Goal: Transaction & Acquisition: Purchase product/service

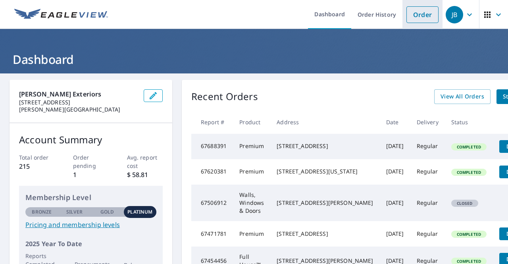
click at [419, 13] on link "Order" at bounding box center [423, 14] width 32 height 17
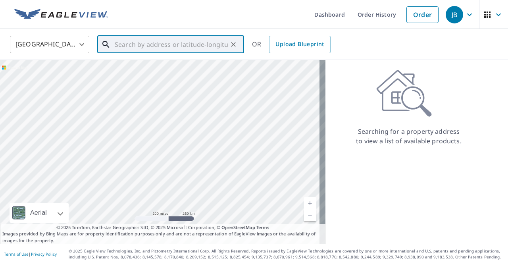
click at [190, 46] on input "text" at bounding box center [171, 44] width 113 height 22
click at [168, 44] on input "text" at bounding box center [171, 44] width 113 height 22
paste input "[STREET_ADDRESS]"
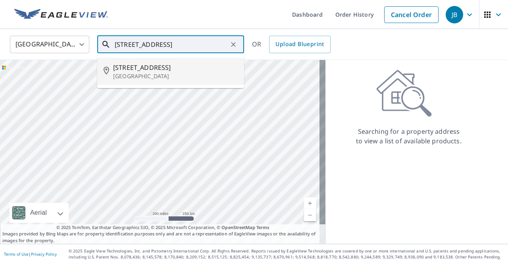
click at [185, 67] on span "[STREET_ADDRESS]" at bounding box center [175, 68] width 125 height 10
type input "[STREET_ADDRESS]"
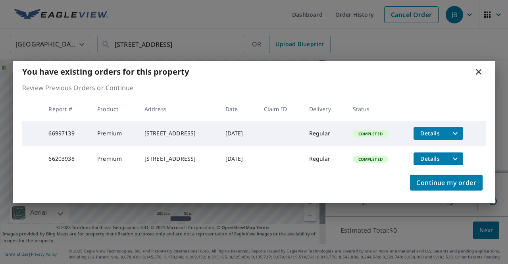
scroll to position [72, 0]
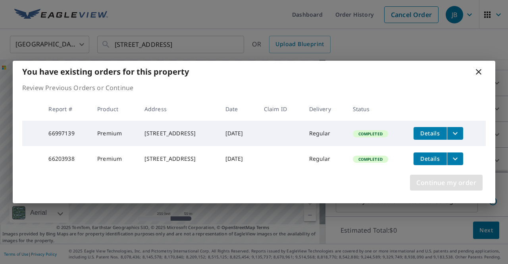
click at [457, 185] on span "Continue my order" at bounding box center [446, 182] width 60 height 11
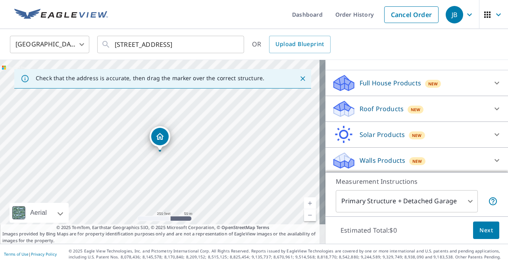
click at [393, 157] on p "Walls Products" at bounding box center [383, 161] width 46 height 10
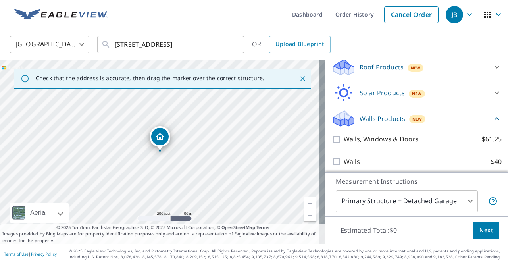
scroll to position [117, 0]
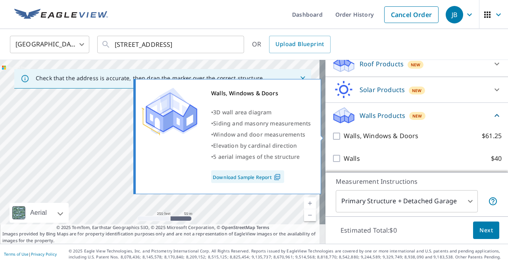
click at [332, 136] on input "Walls, Windows & Doors $61.25" at bounding box center [338, 136] width 12 height 10
checkbox input "true"
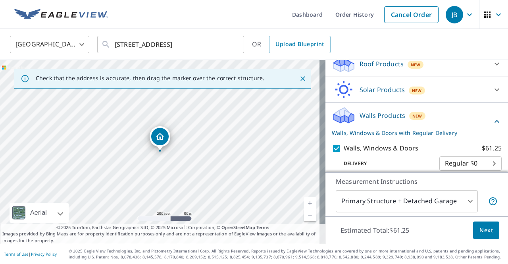
click at [480, 229] on span "Next" at bounding box center [486, 230] width 13 height 10
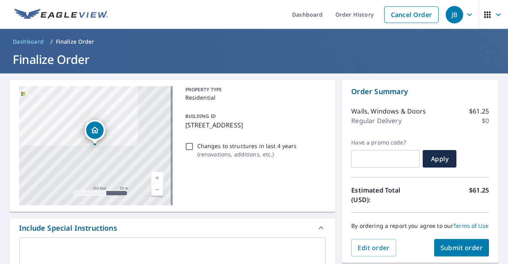
scroll to position [57, 0]
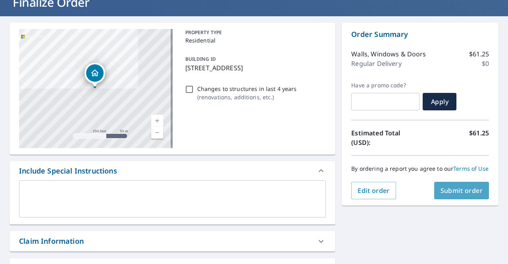
click at [454, 195] on span "Submit order" at bounding box center [462, 190] width 42 height 9
checkbox input "true"
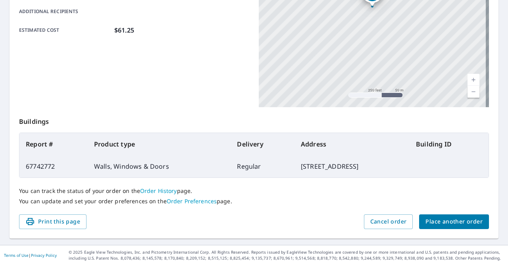
scroll to position [202, 0]
click at [429, 219] on span "Place another order" at bounding box center [454, 221] width 57 height 10
